Goal: Check status: Check status

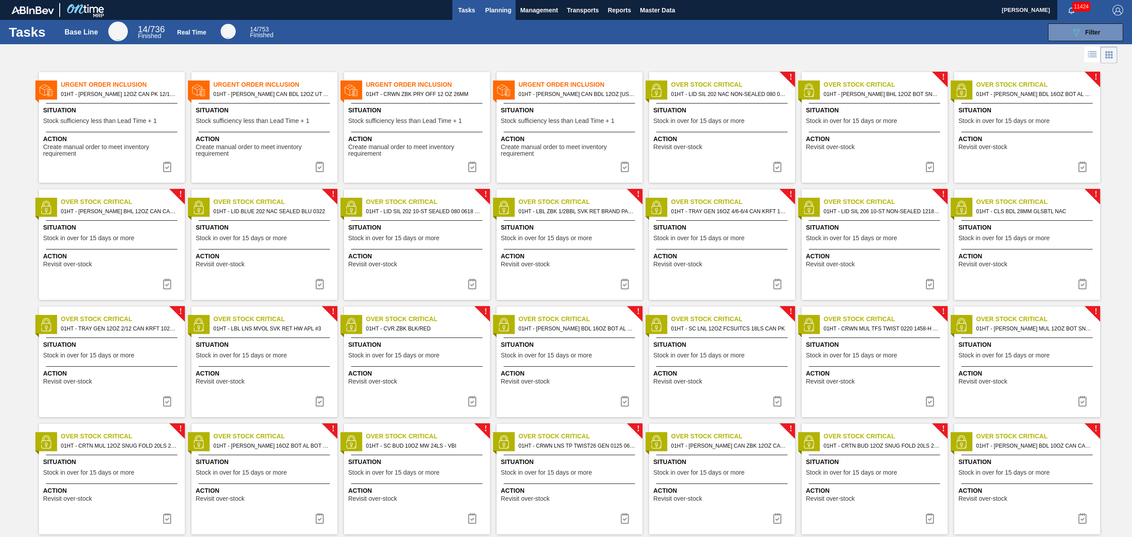
click at [496, 15] on span "Planning" at bounding box center [498, 10] width 26 height 11
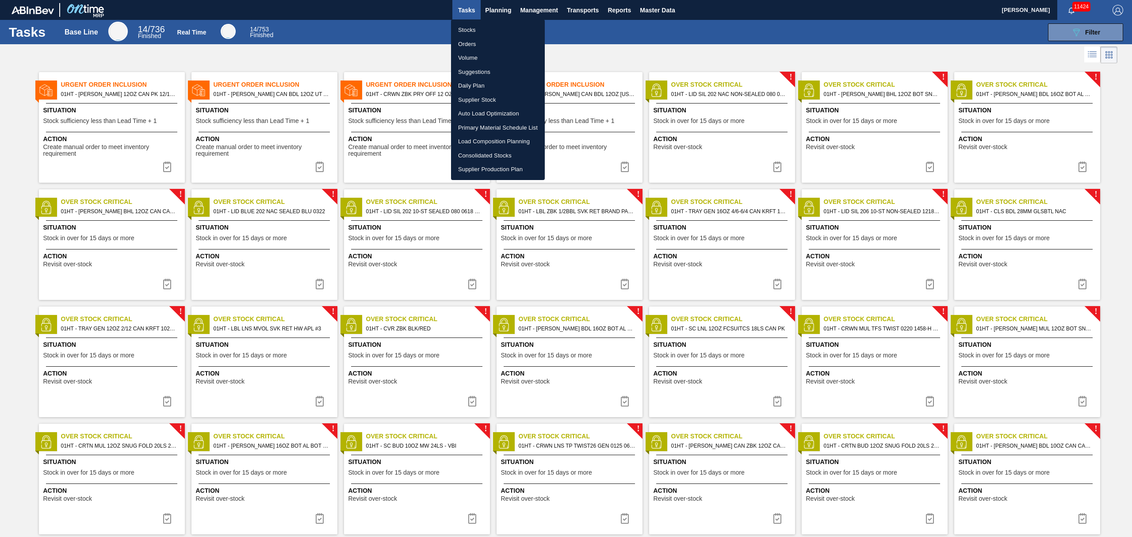
click at [466, 29] on li "Stocks" at bounding box center [498, 30] width 94 height 14
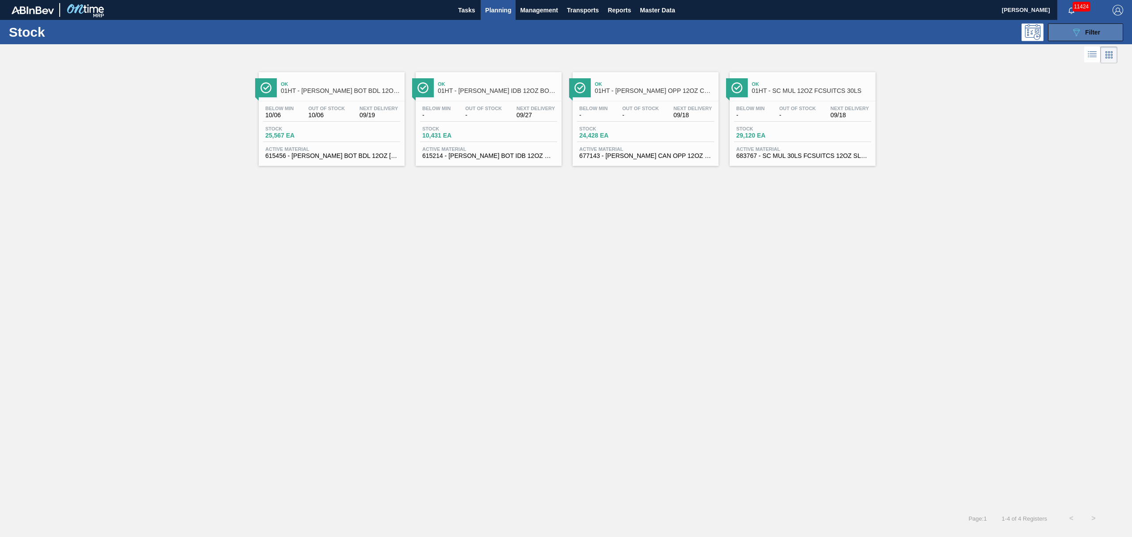
click at [1078, 31] on icon "089F7B8B-B2A5-4AFE-B5C0-19BA573D28AC" at bounding box center [1076, 32] width 11 height 11
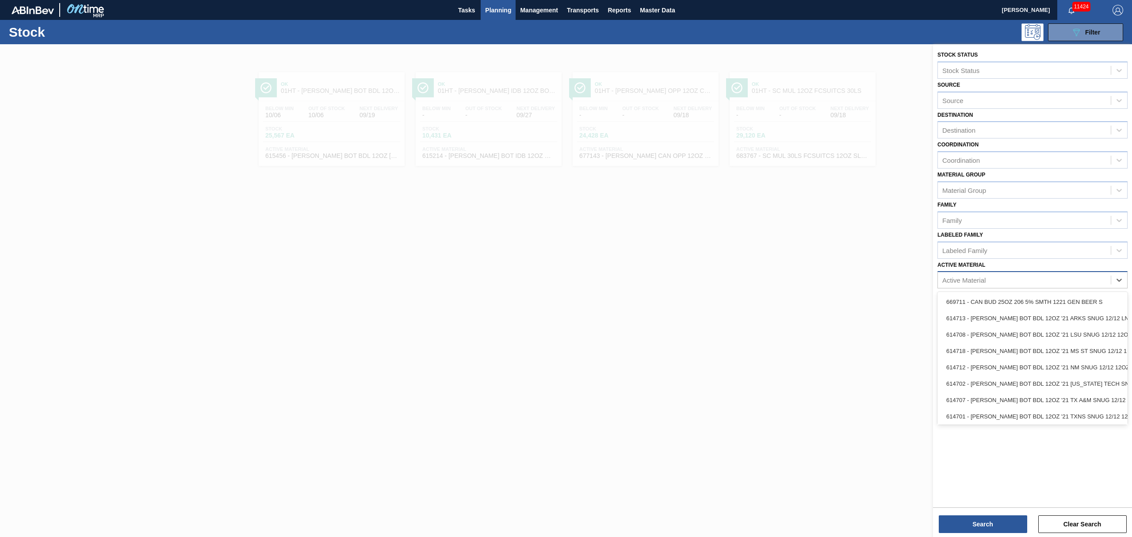
click at [967, 279] on div "Active Material" at bounding box center [964, 280] width 43 height 8
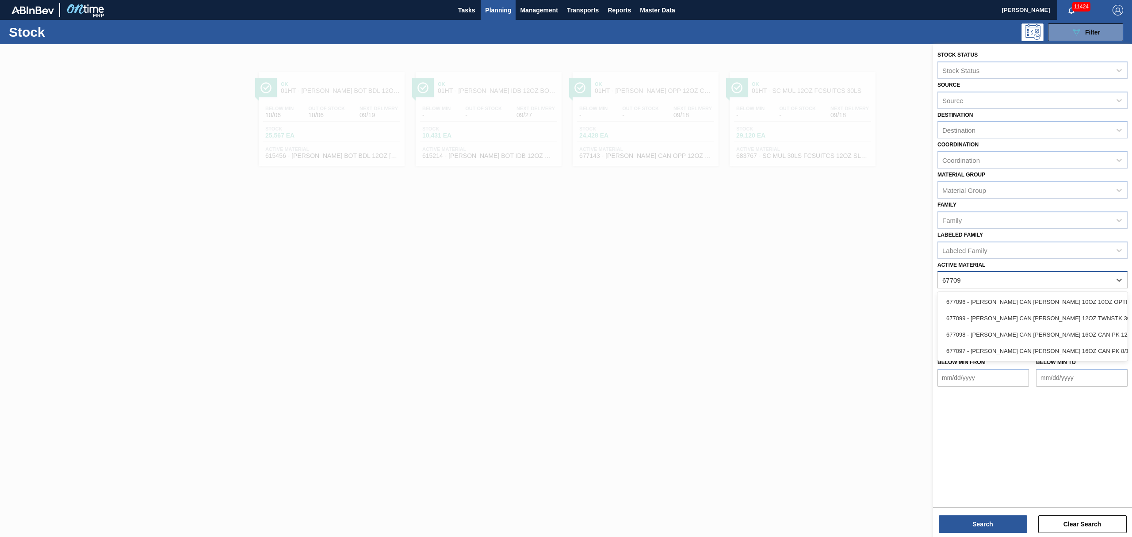
type Material "677099"
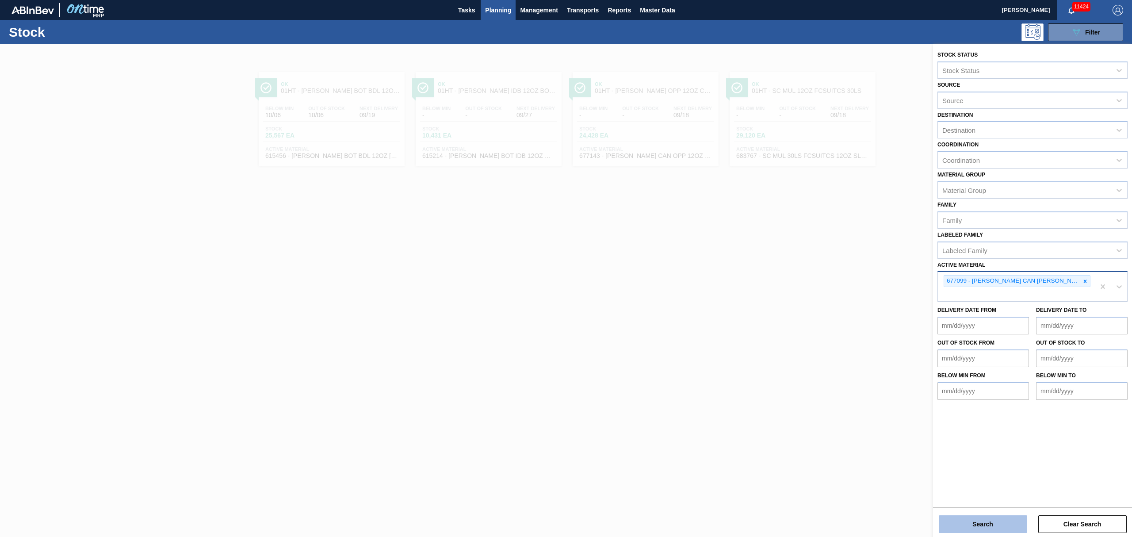
click at [991, 517] on button "Search" at bounding box center [983, 524] width 88 height 18
